Goal: Information Seeking & Learning: Compare options

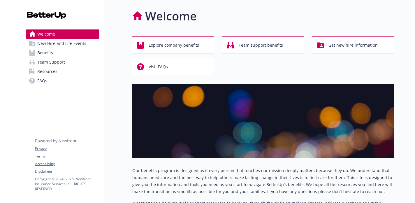
click at [48, 55] on span "Benefits" at bounding box center [45, 52] width 16 height 9
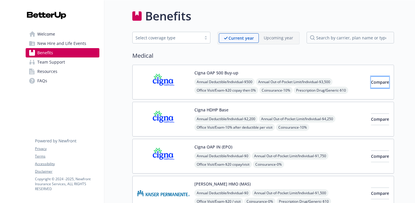
click at [377, 84] on span "Compare" at bounding box center [380, 82] width 18 height 6
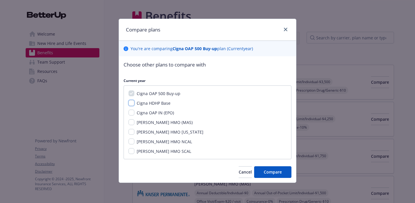
click at [132, 103] on input "Cigna HDHP Base" at bounding box center [132, 103] width 6 height 6
checkbox input "true"
click at [132, 113] on input "Cigna OAP IN (EPO)" at bounding box center [132, 113] width 6 height 6
checkbox input "true"
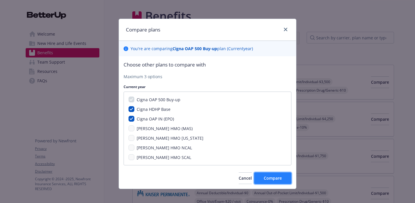
click at [267, 179] on span "Compare" at bounding box center [273, 178] width 18 height 6
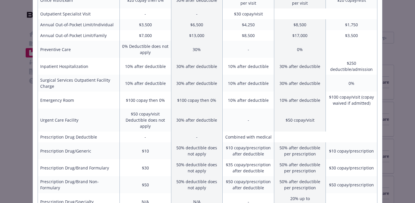
scroll to position [284, 0]
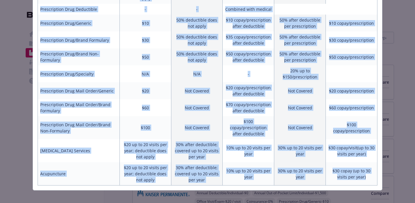
drag, startPoint x: 148, startPoint y: 44, endPoint x: 370, endPoint y: 171, distance: 255.4
copy div "igna OAP 500 Buy-up Current year Cigna HDHP Base Current year Cigna OAP IN (EPO…"
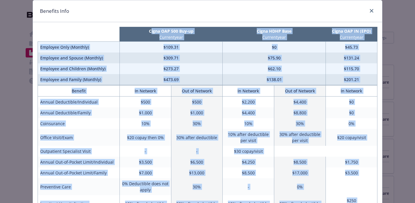
scroll to position [0, 0]
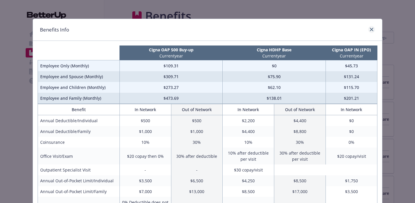
click at [373, 29] on div "Benefits Info" at bounding box center [207, 30] width 349 height 22
click at [370, 29] on icon "close" at bounding box center [372, 30] width 4 height 4
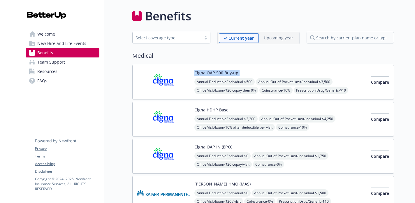
drag, startPoint x: 194, startPoint y: 73, endPoint x: 241, endPoint y: 75, distance: 47.3
click at [241, 75] on div "Cigna OAP 500 Buy-up Annual Deductible/Individual - $500 Annual Out-of-Pocket L…" at bounding box center [251, 82] width 229 height 25
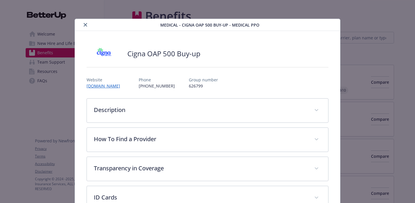
scroll to position [18, 0]
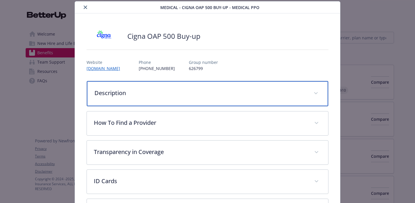
click at [152, 102] on div "Description" at bounding box center [207, 93] width 241 height 25
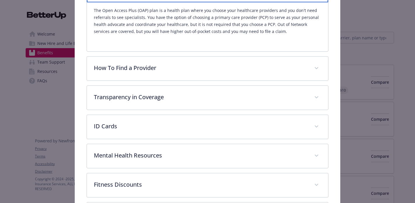
scroll to position [122, 0]
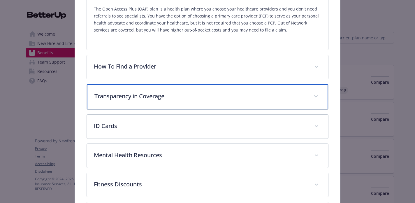
click at [158, 99] on p "Transparency in Coverage" at bounding box center [201, 96] width 212 height 9
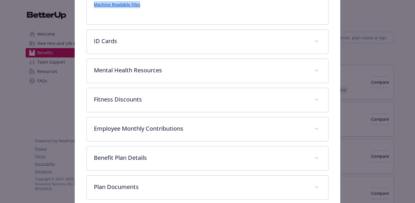
scroll to position [265, 0]
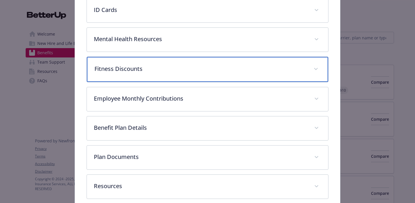
click at [155, 70] on p "Fitness Discounts" at bounding box center [201, 68] width 212 height 9
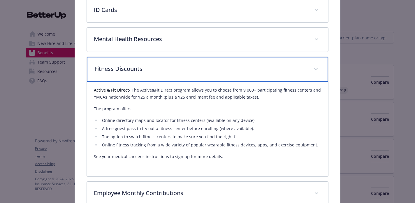
click at [155, 70] on p "Fitness Discounts" at bounding box center [201, 68] width 212 height 9
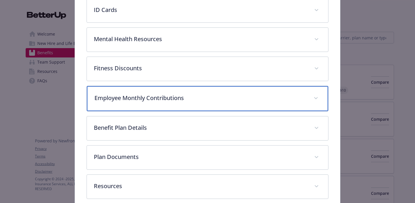
click at [152, 95] on p "Employee Monthly Contributions" at bounding box center [201, 98] width 212 height 9
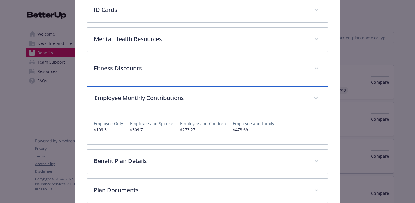
click at [153, 95] on p "Employee Monthly Contributions" at bounding box center [201, 98] width 212 height 9
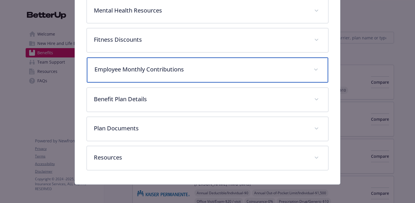
scroll to position [293, 0]
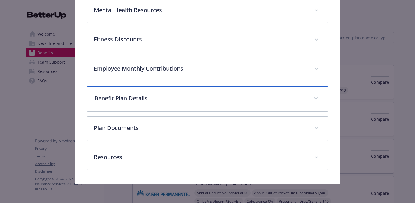
click at [153, 95] on p "Benefit Plan Details" at bounding box center [201, 98] width 212 height 9
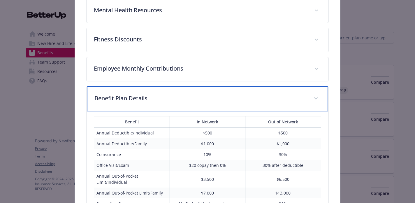
click at [153, 94] on p "Benefit Plan Details" at bounding box center [201, 98] width 212 height 9
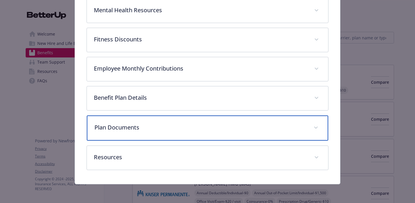
click at [156, 125] on p "Plan Documents" at bounding box center [201, 127] width 212 height 9
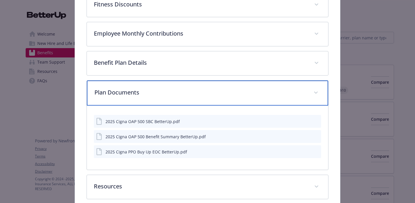
scroll to position [329, 0]
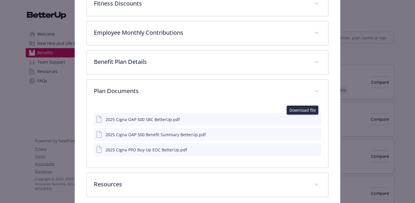
click at [304, 121] on icon "download file" at bounding box center [306, 119] width 5 height 5
click at [304, 135] on icon "download file" at bounding box center [306, 134] width 5 height 5
click at [304, 149] on icon "download file" at bounding box center [306, 149] width 4 height 4
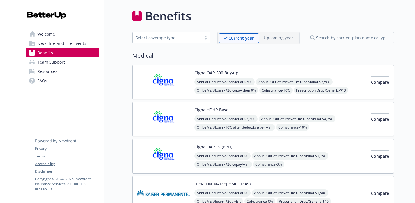
click at [209, 112] on button "Cigna HDHP Base" at bounding box center [212, 110] width 34 height 6
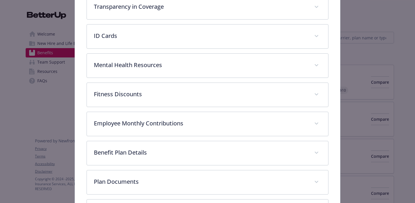
scroll to position [215, 0]
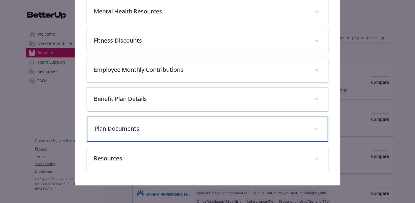
click at [208, 130] on p "Plan Documents" at bounding box center [201, 128] width 212 height 9
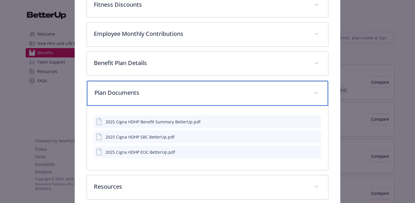
scroll to position [265, 0]
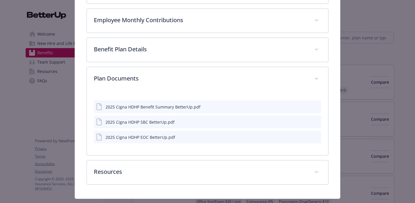
click at [305, 106] on icon "download file" at bounding box center [306, 106] width 5 height 5
click at [304, 123] on icon "download file" at bounding box center [306, 121] width 5 height 5
click at [304, 138] on icon "download file" at bounding box center [306, 136] width 5 height 5
